Goal: Task Accomplishment & Management: Use online tool/utility

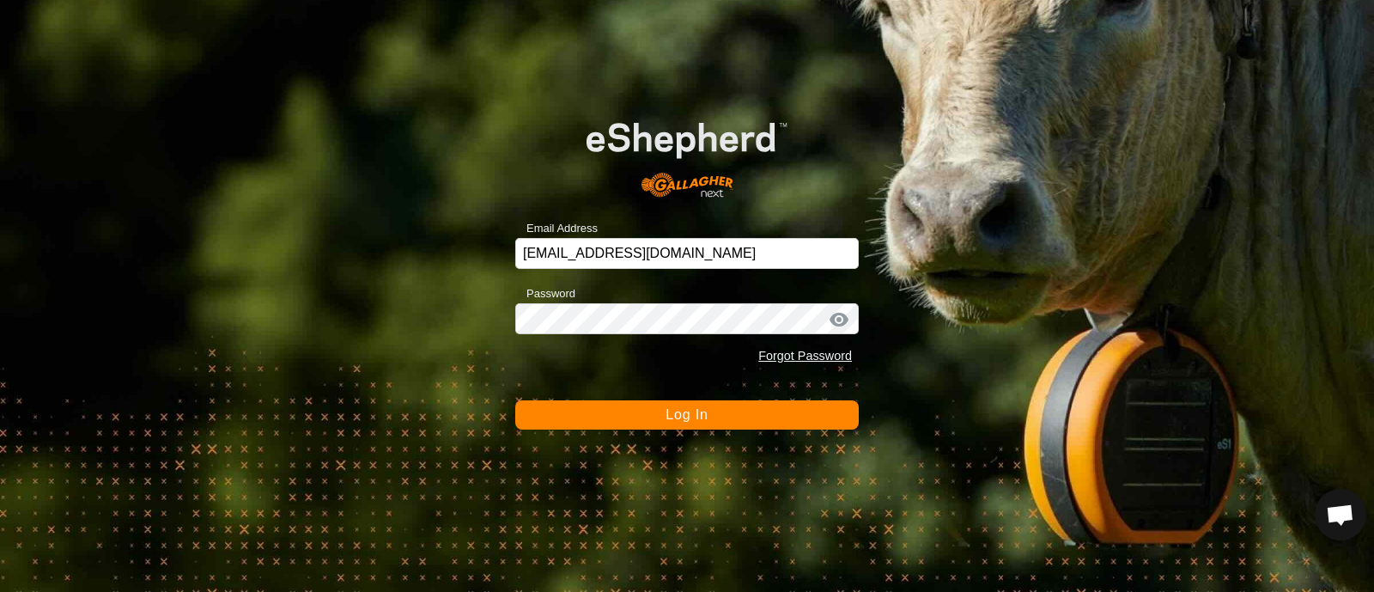
click at [633, 428] on button "Log In" at bounding box center [686, 414] width 343 height 29
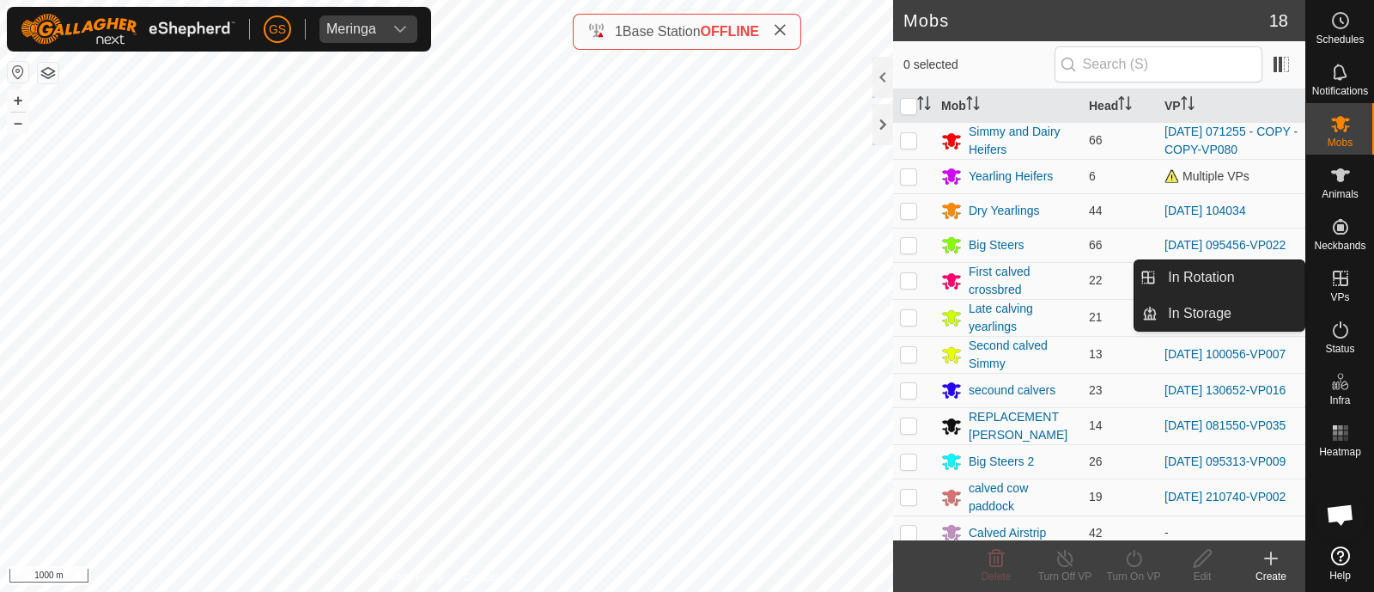
click at [1340, 289] on es-virtualpaddocks-svg-icon at bounding box center [1340, 277] width 31 height 27
click at [1222, 280] on link "In Rotation" at bounding box center [1230, 277] width 147 height 34
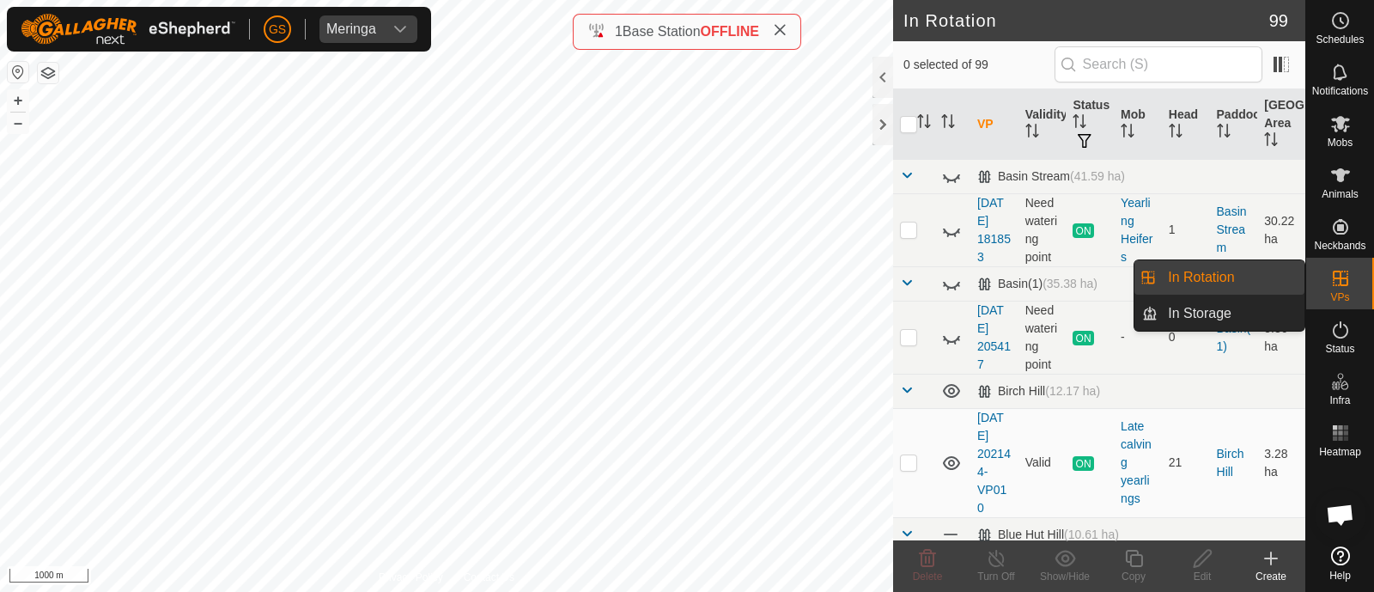
click at [1182, 270] on link "In Rotation" at bounding box center [1230, 277] width 147 height 34
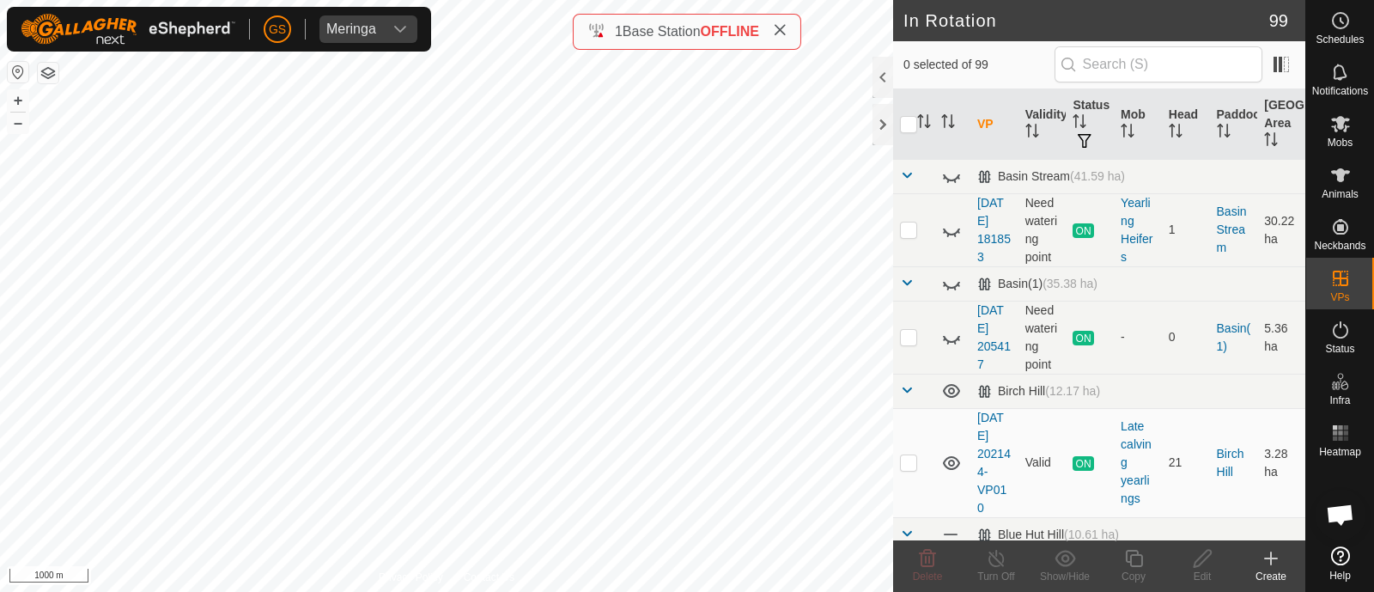
click at [1271, 569] on div "Create" at bounding box center [1270, 575] width 69 height 15
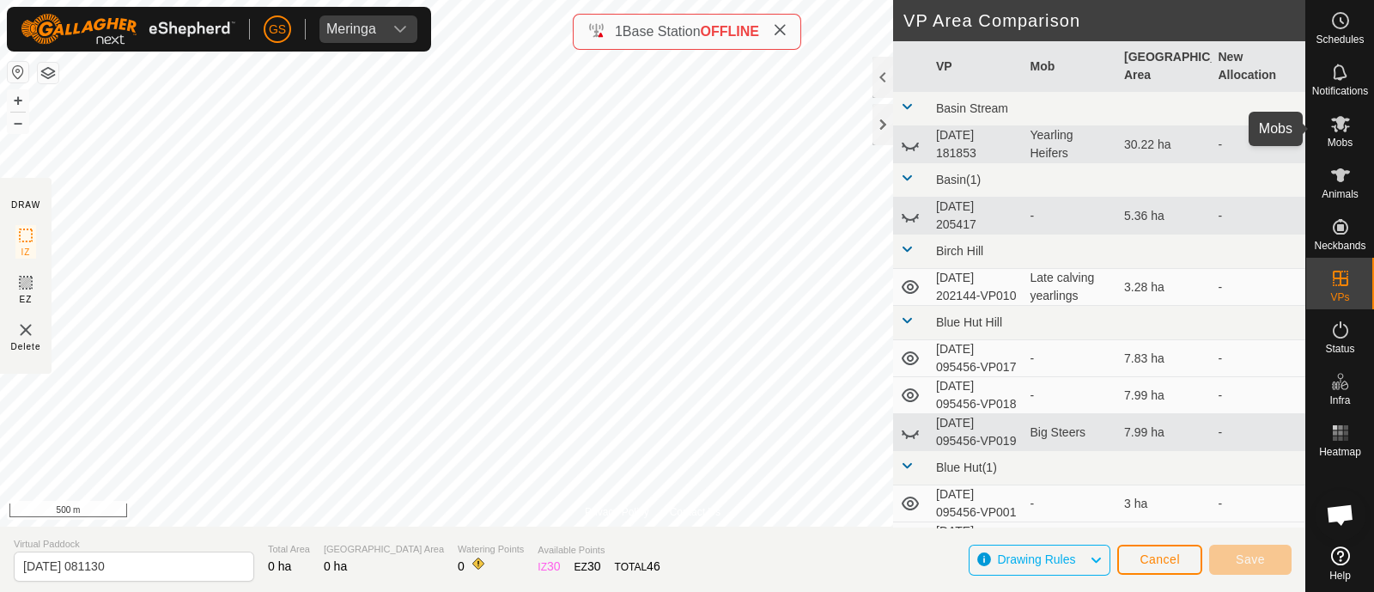
click at [1348, 138] on span "Mobs" at bounding box center [1339, 142] width 25 height 10
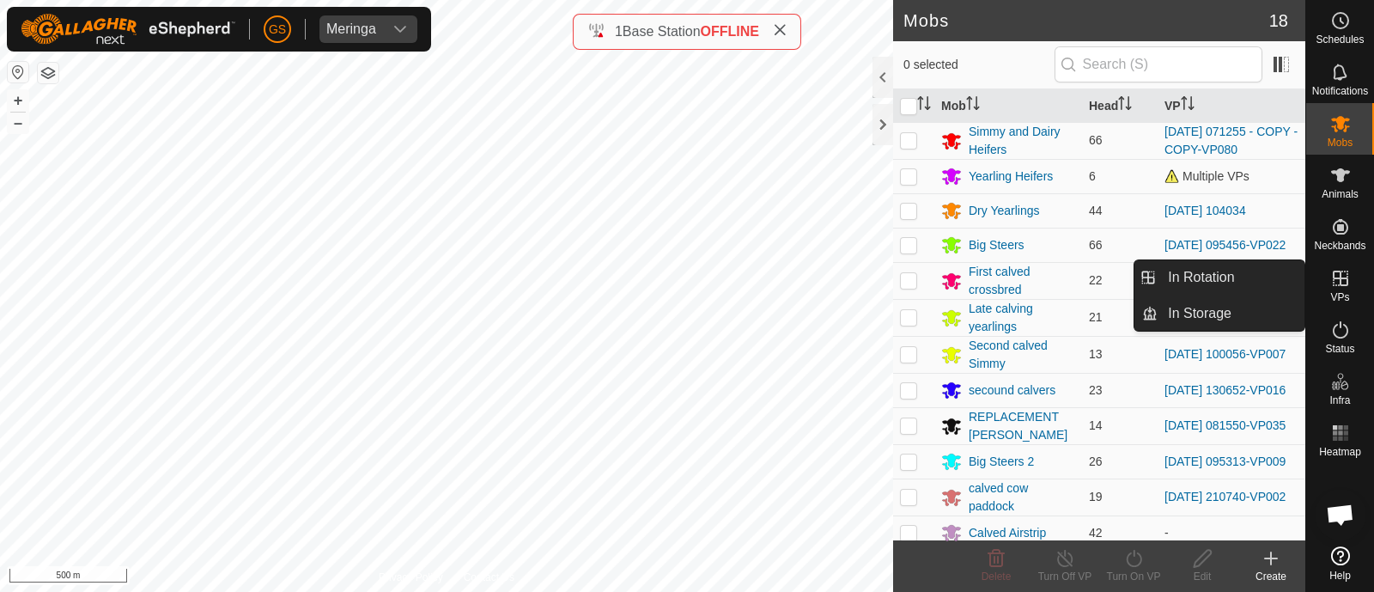
click at [1344, 293] on span "VPs" at bounding box center [1339, 297] width 19 height 10
click at [1343, 289] on es-virtualpaddocks-svg-icon at bounding box center [1340, 277] width 31 height 27
click at [1339, 276] on icon at bounding box center [1340, 278] width 21 height 21
click at [1338, 285] on icon at bounding box center [1340, 278] width 21 height 21
click at [1339, 281] on icon at bounding box center [1340, 278] width 21 height 21
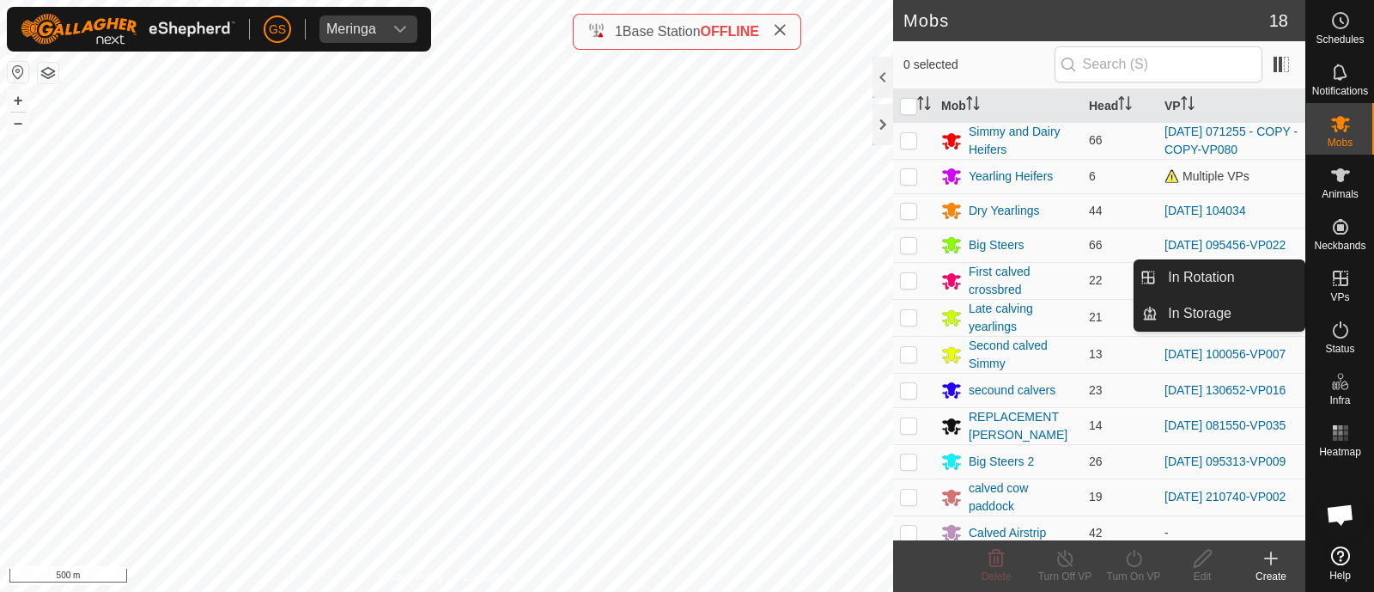
click at [1331, 281] on icon at bounding box center [1340, 278] width 21 height 21
drag, startPoint x: 1332, startPoint y: 281, endPoint x: 1316, endPoint y: 286, distance: 16.3
click at [1320, 285] on div "VPs" at bounding box center [1340, 284] width 68 height 52
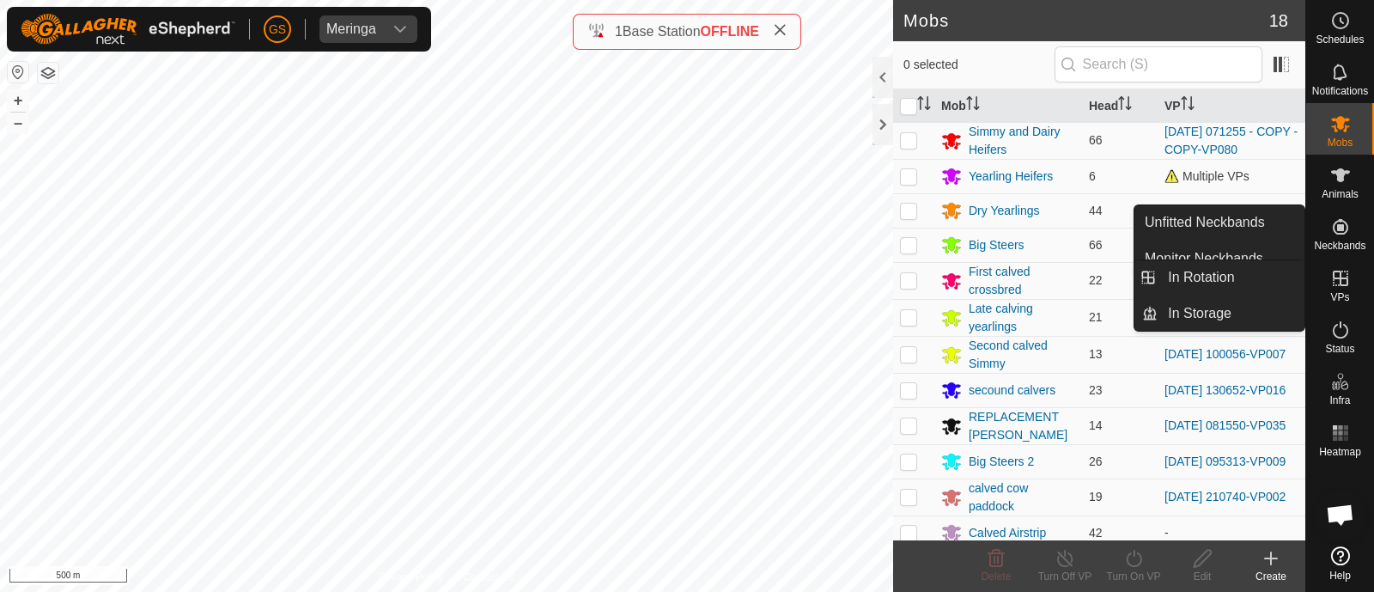
click at [1313, 282] on div "VPs" at bounding box center [1340, 284] width 68 height 52
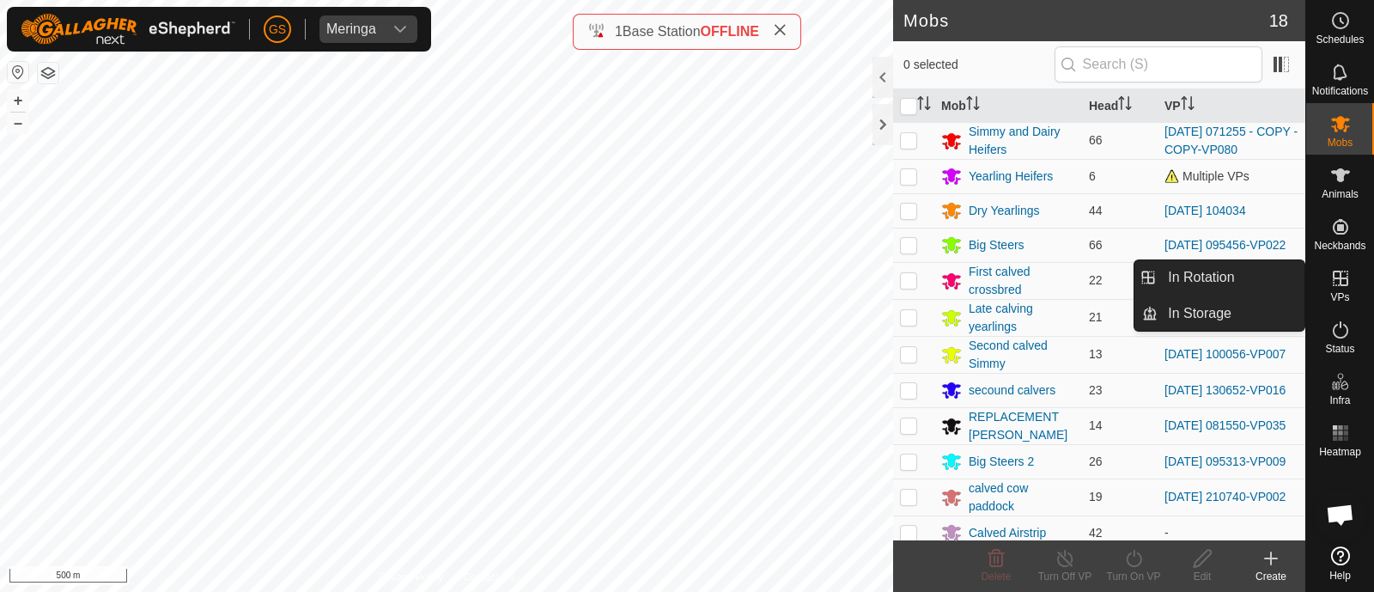
click at [1348, 284] on icon at bounding box center [1340, 278] width 21 height 21
click at [1349, 287] on icon at bounding box center [1340, 278] width 21 height 21
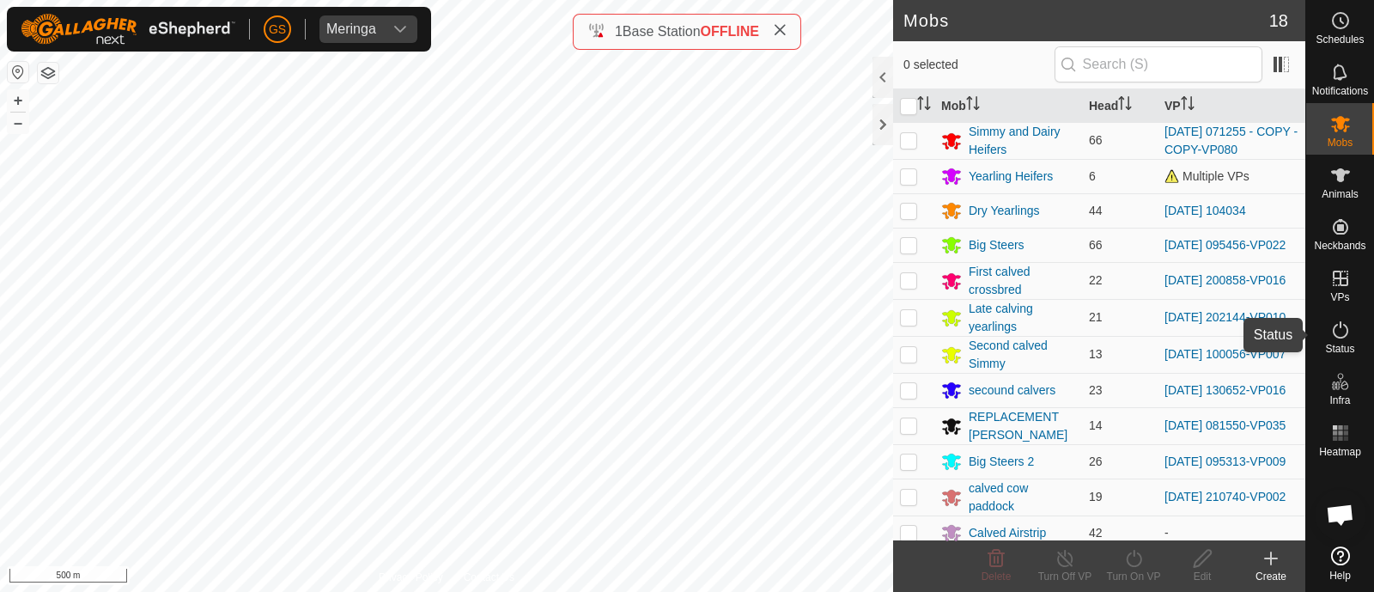
click at [1339, 333] on icon at bounding box center [1340, 329] width 21 height 21
click at [1338, 332] on icon at bounding box center [1340, 329] width 21 height 21
